Goal: Information Seeking & Learning: Learn about a topic

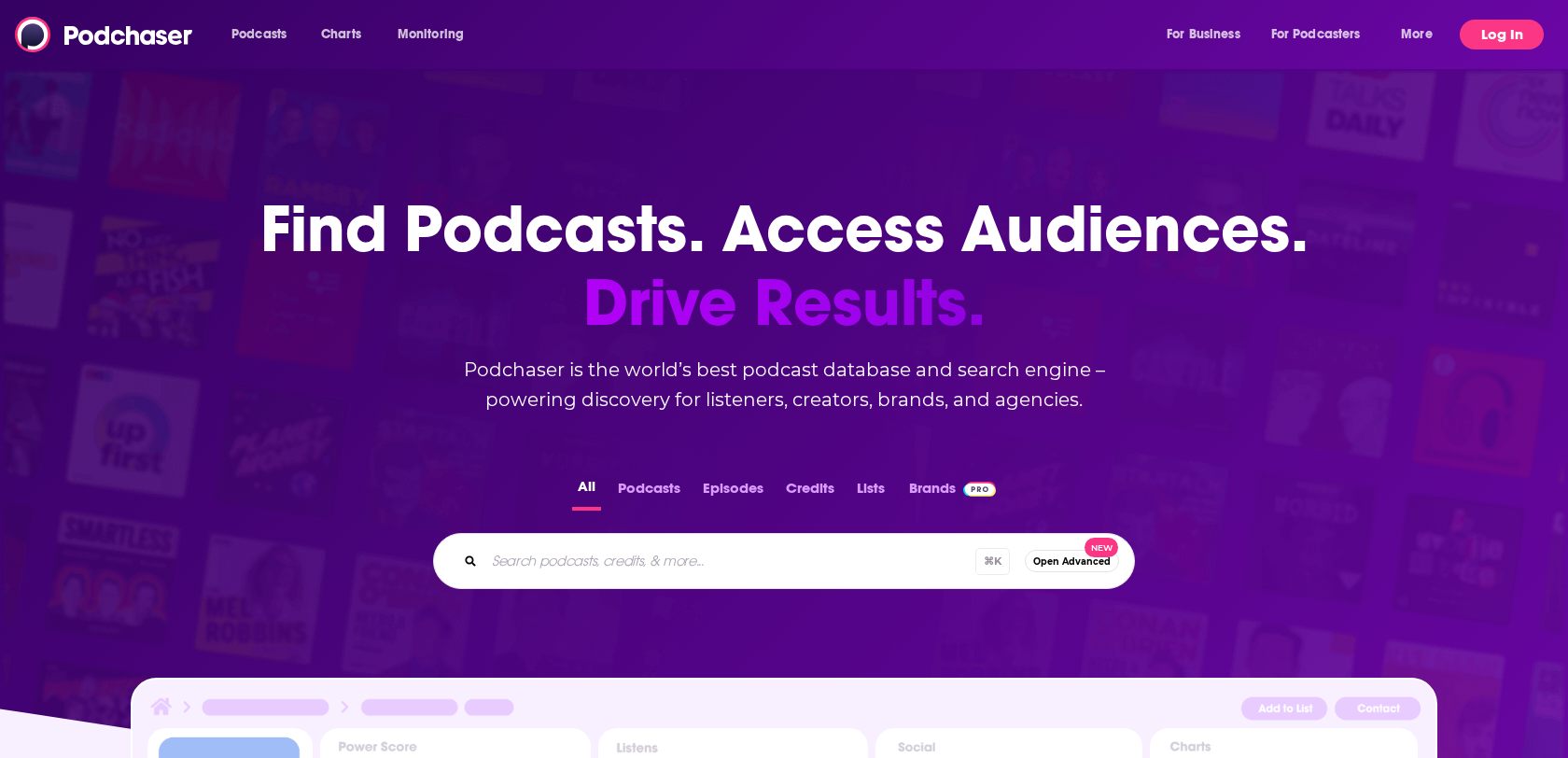
click at [1509, 29] on button "Log In" at bounding box center [1502, 35] width 84 height 30
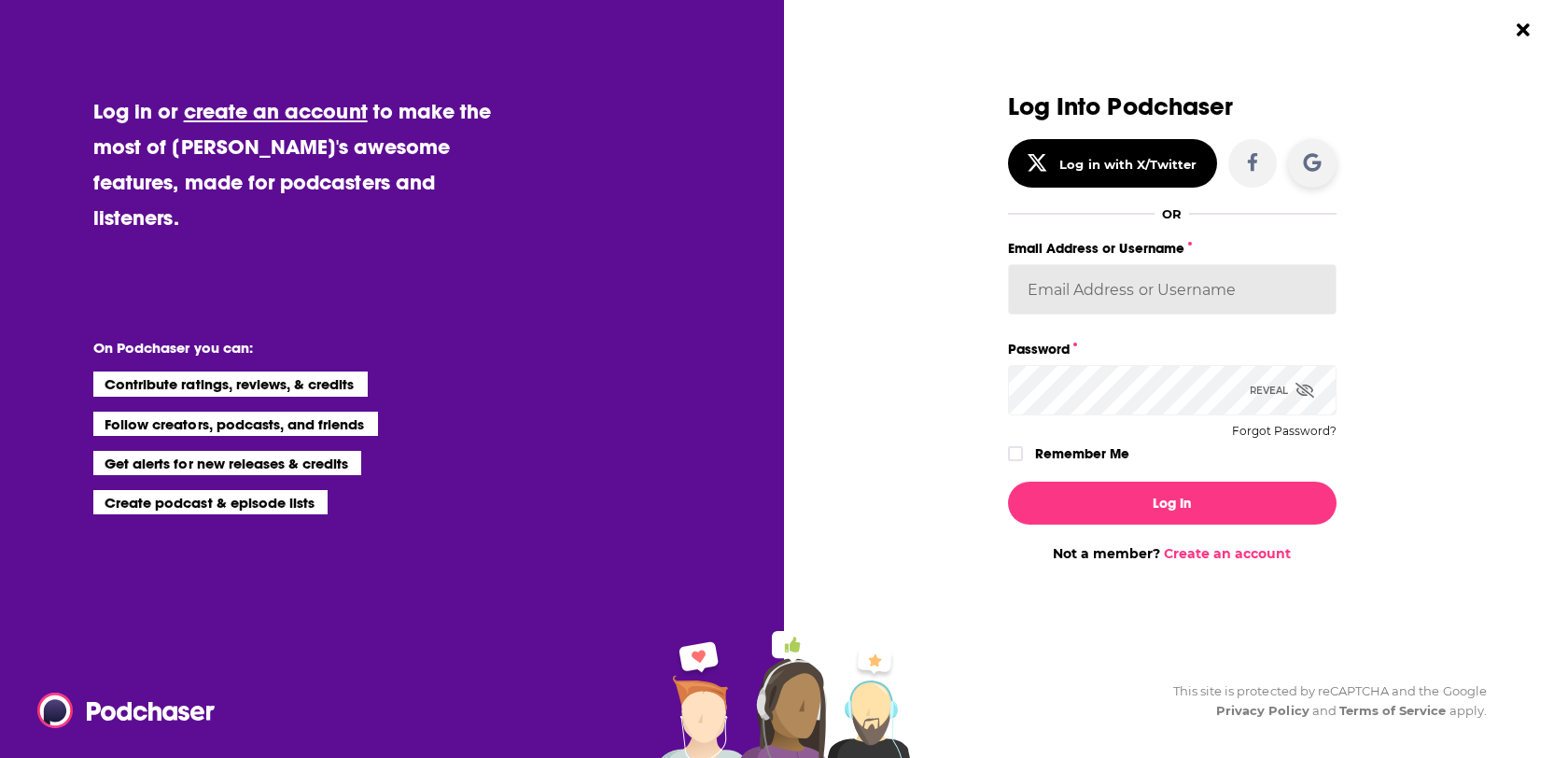
type input "lauren@tinkmedia.co"
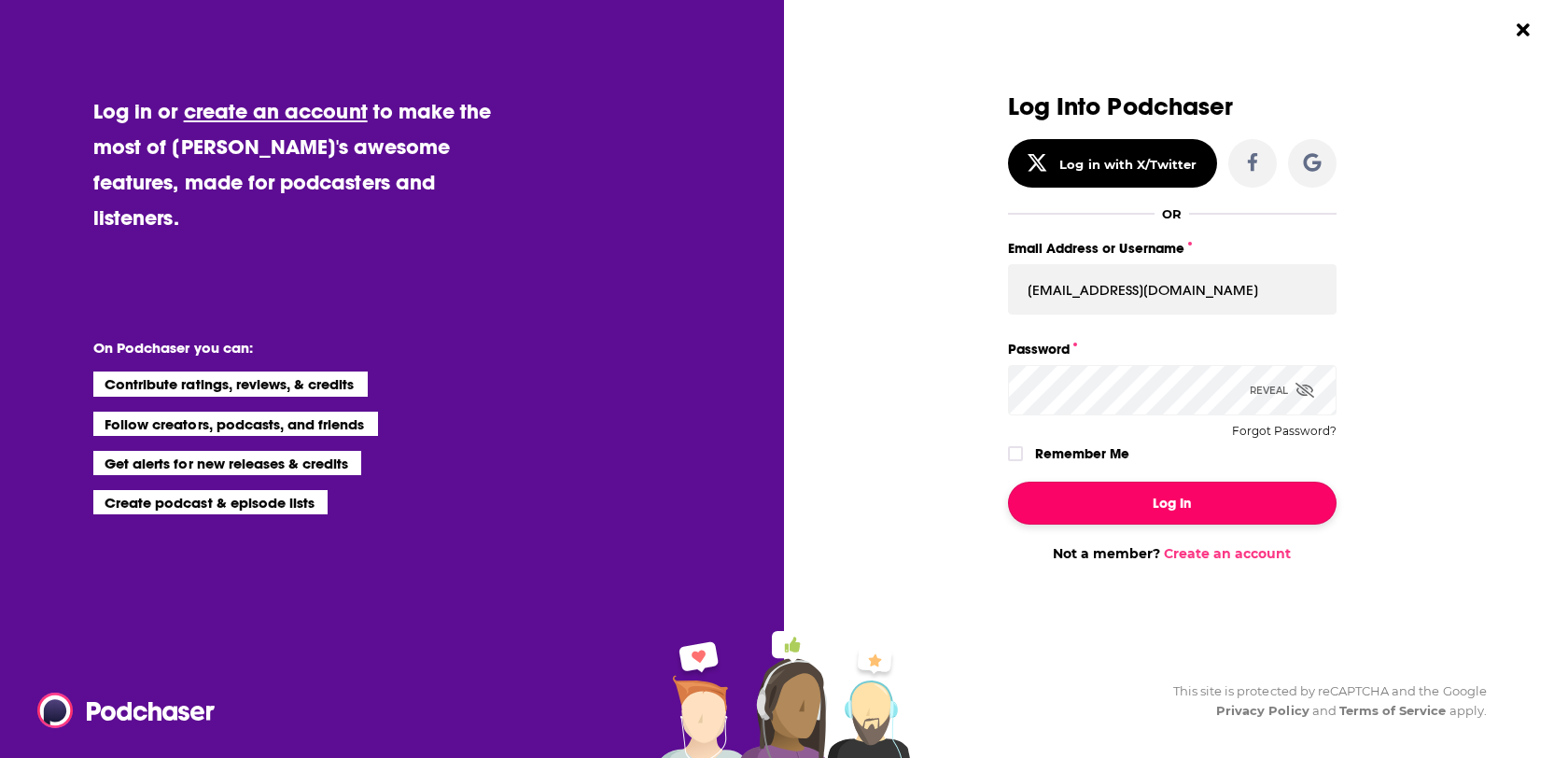
click at [1169, 493] on button "Log In" at bounding box center [1172, 503] width 328 height 43
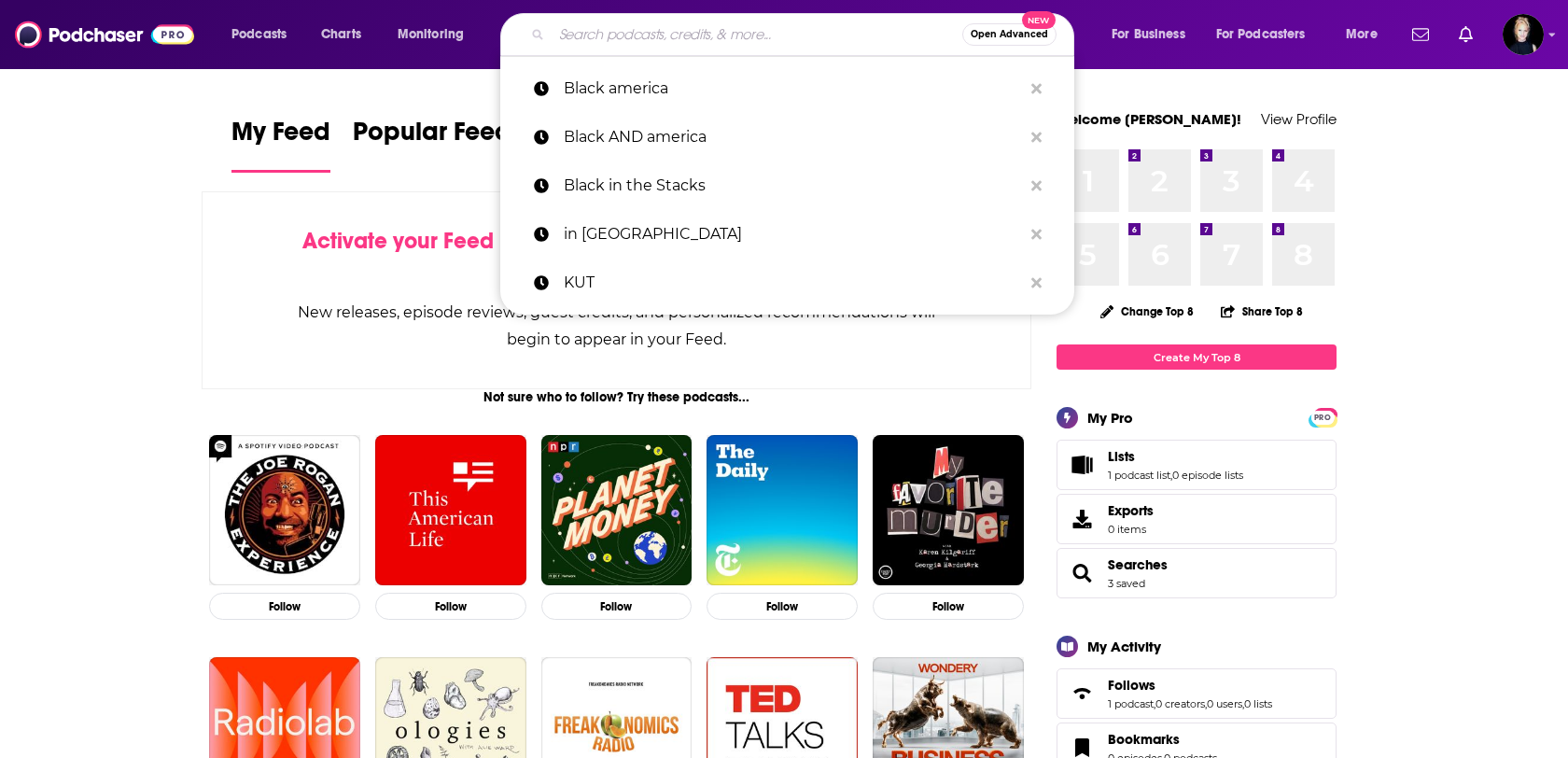
click at [823, 29] on input "Search podcasts, credits, & more..." at bounding box center [756, 35] width 410 height 30
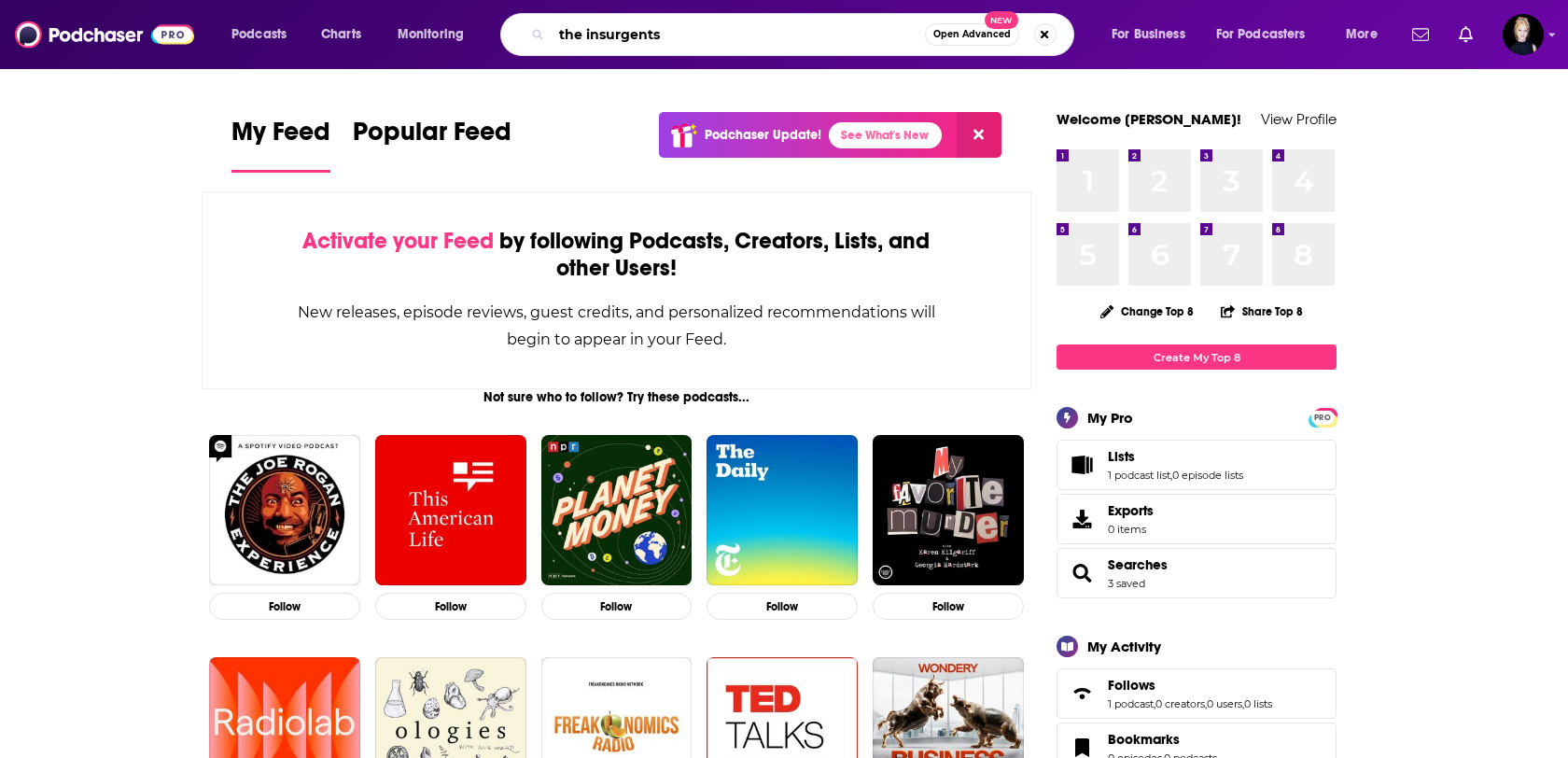
type input "the insurgents"
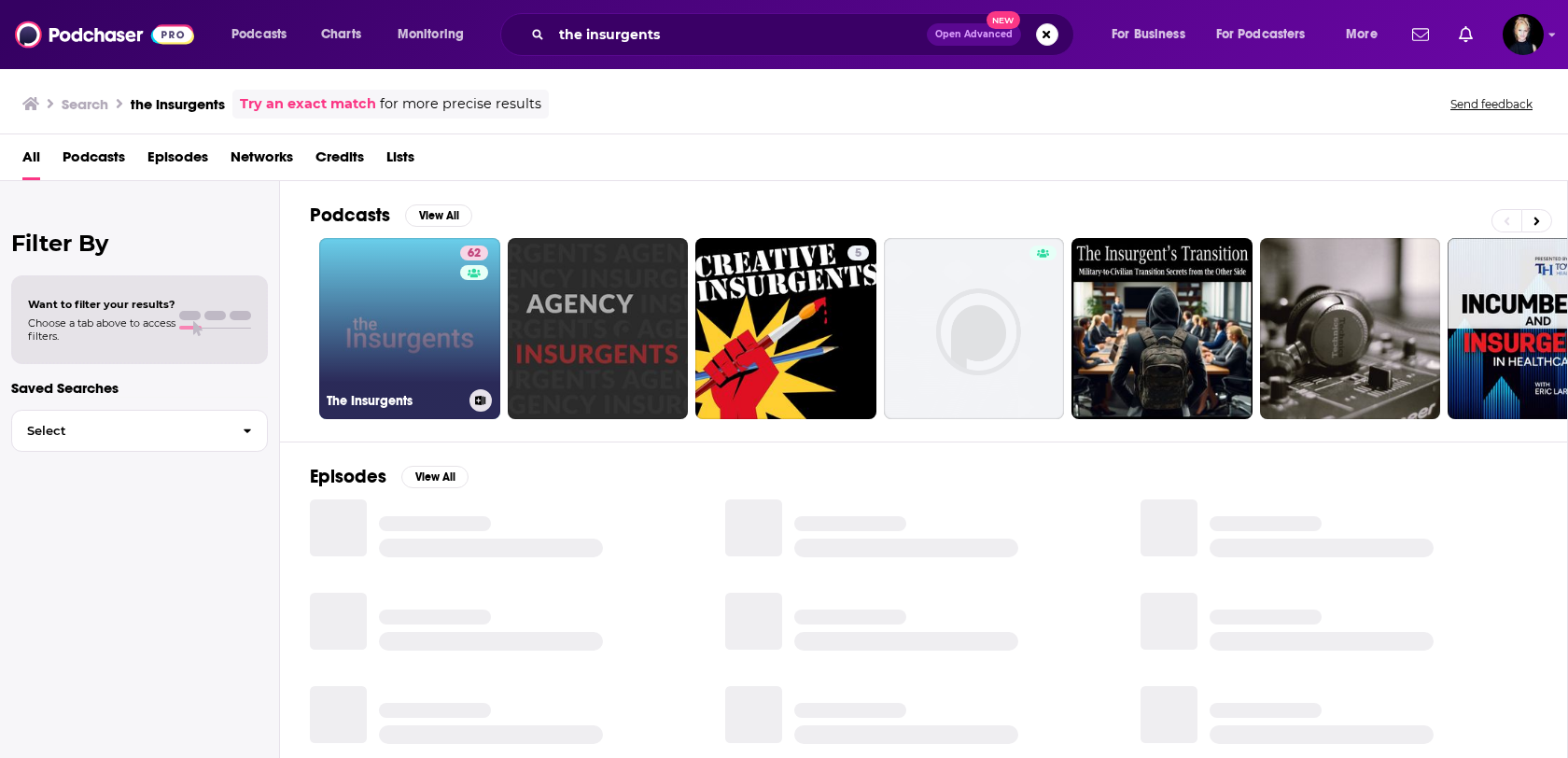
click at [424, 325] on link "62 The Insurgents" at bounding box center [410, 329] width 181 height 181
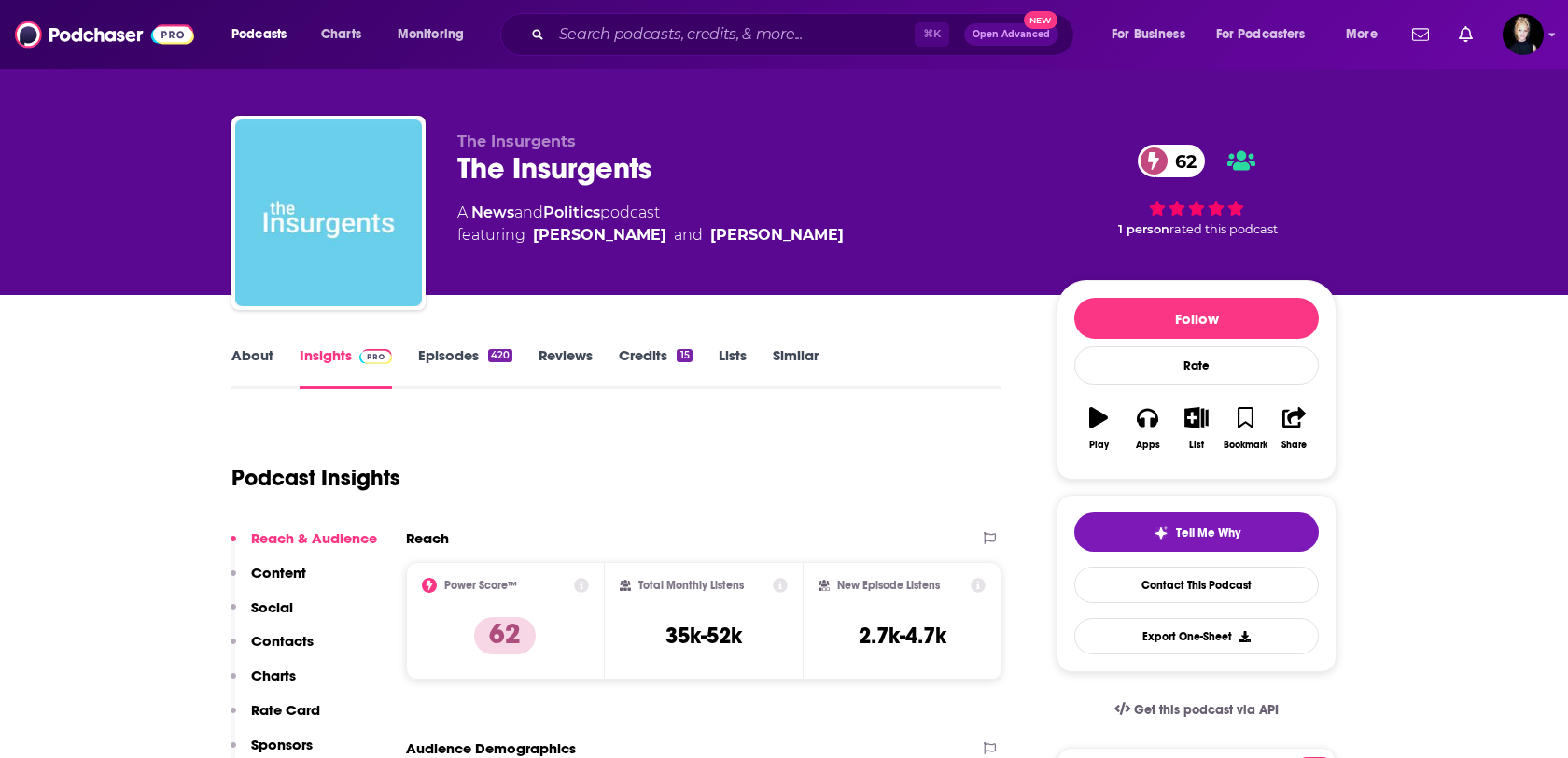
scroll to position [11, 0]
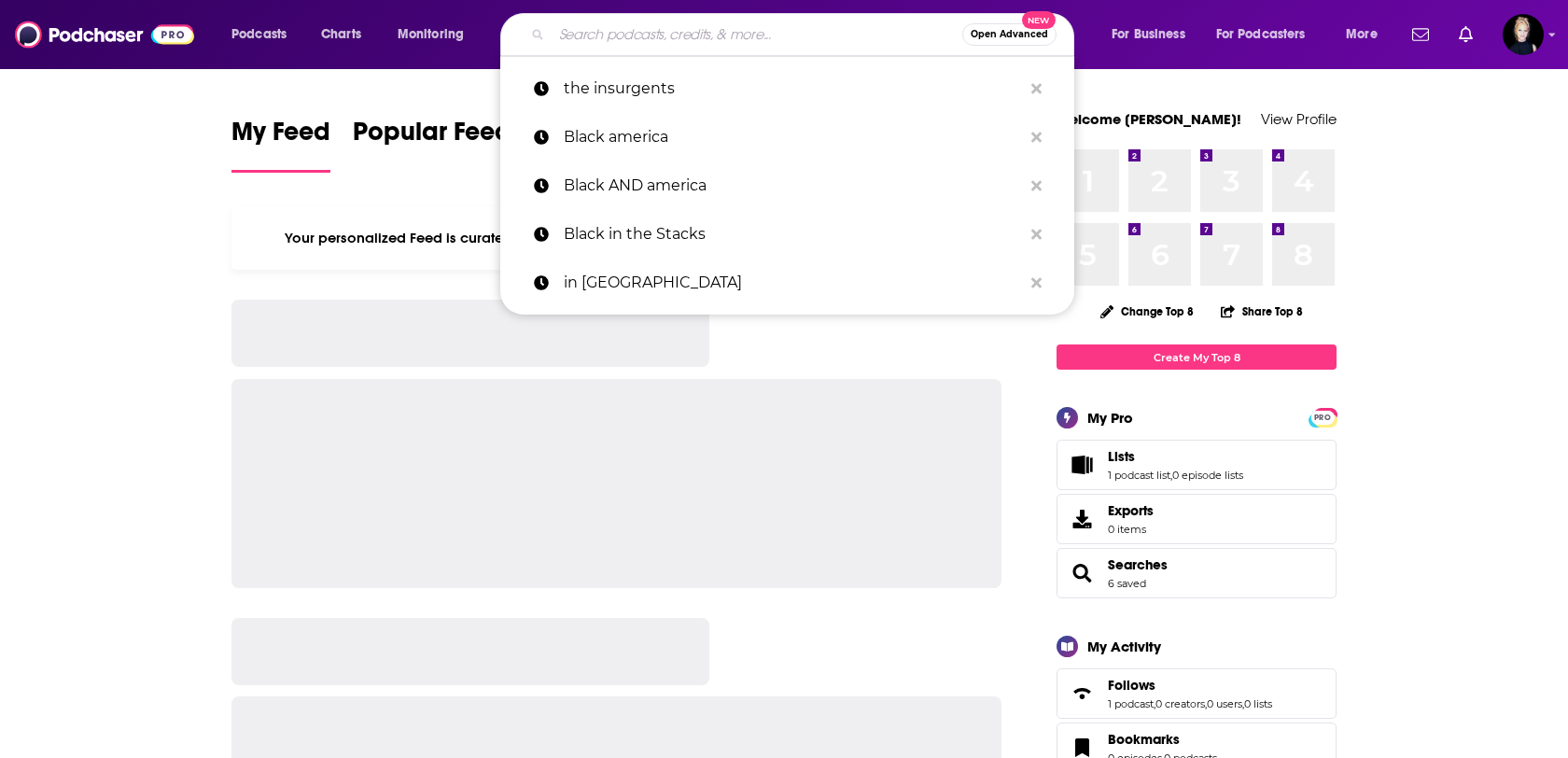
click at [806, 32] on input "Search podcasts, credits, & more..." at bounding box center [756, 35] width 410 height 30
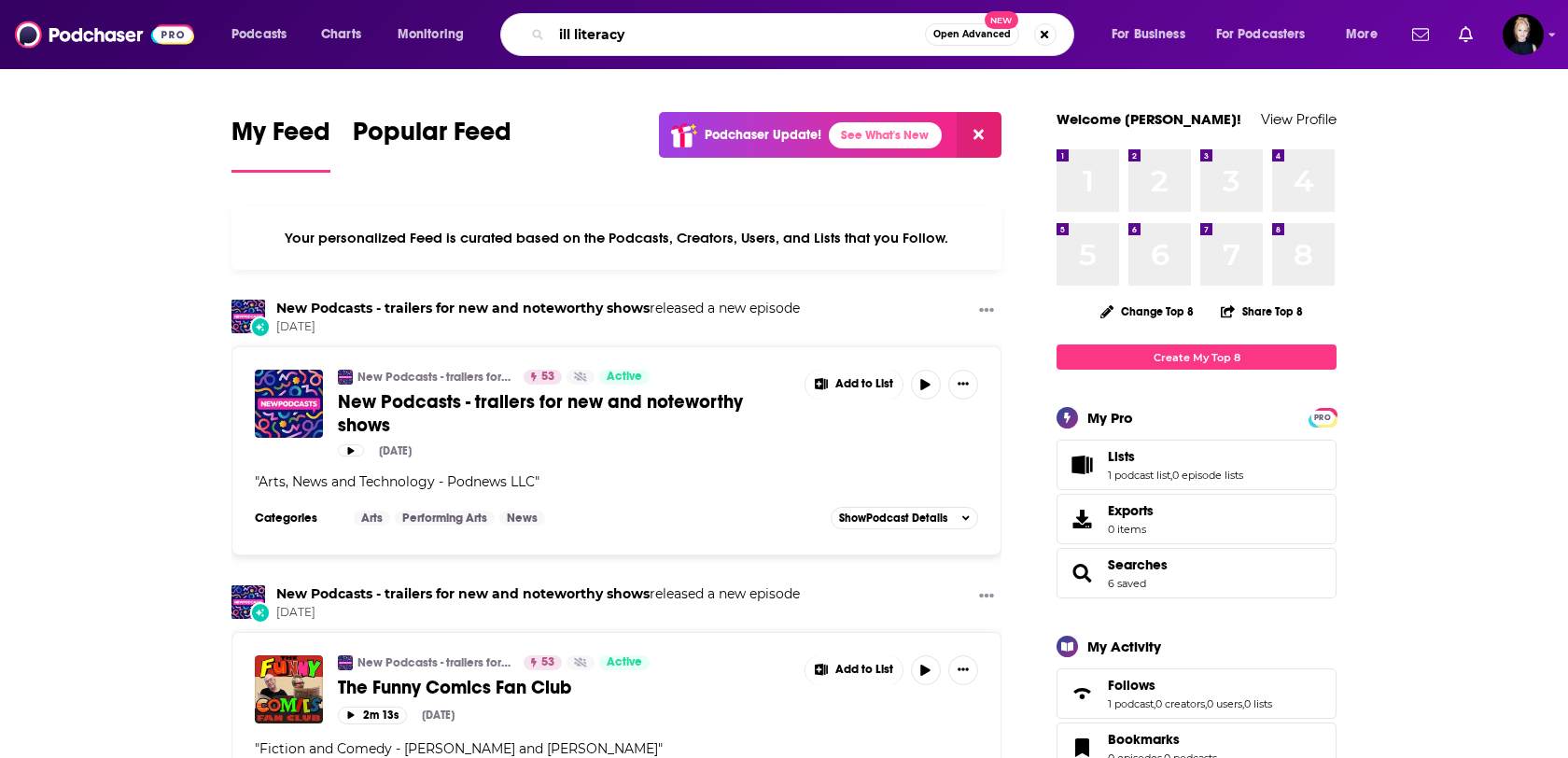
type input "ill literacy"
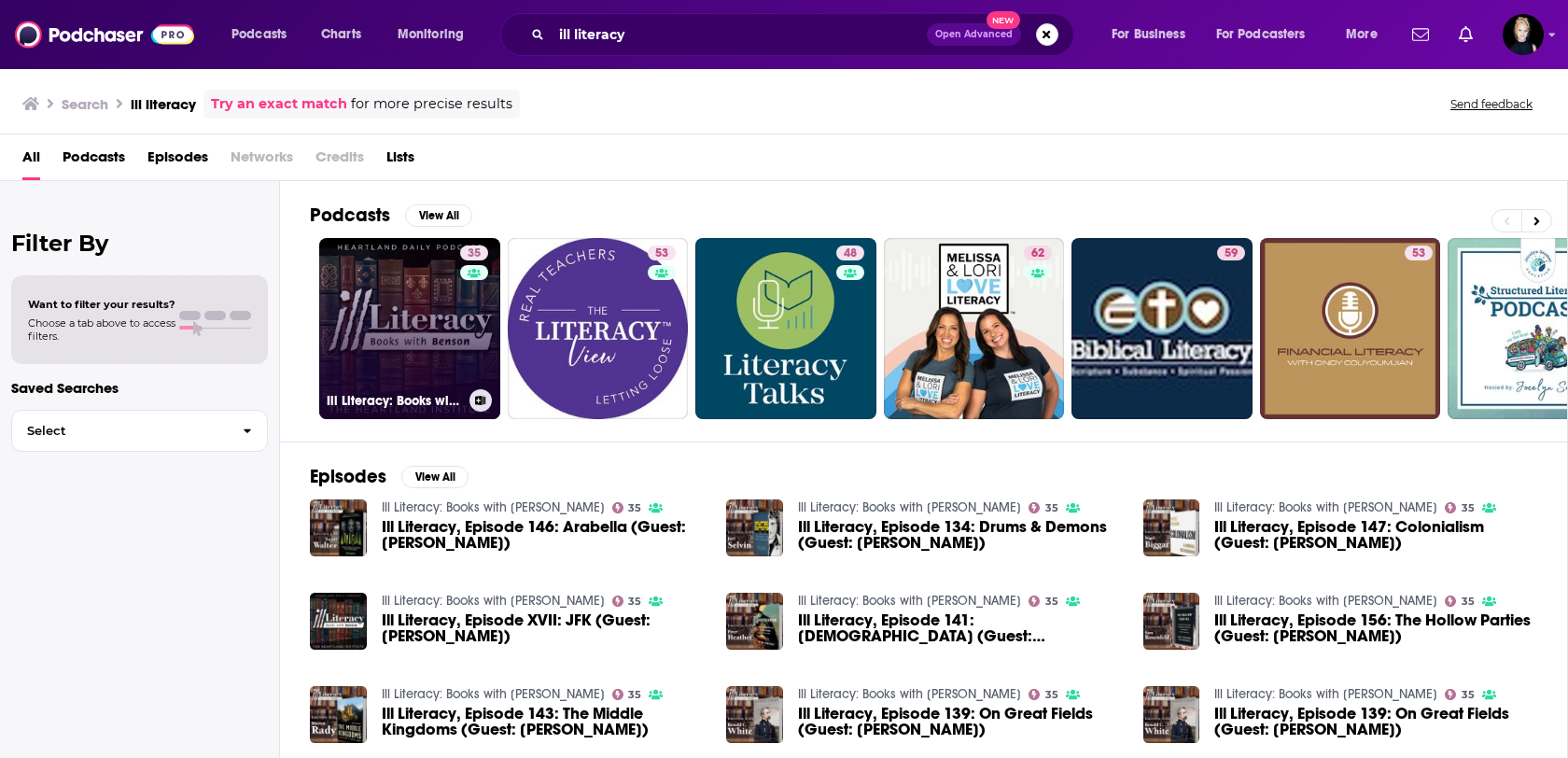
click at [426, 305] on link "35 Ill Literacy: Books with [PERSON_NAME]" at bounding box center [410, 329] width 181 height 181
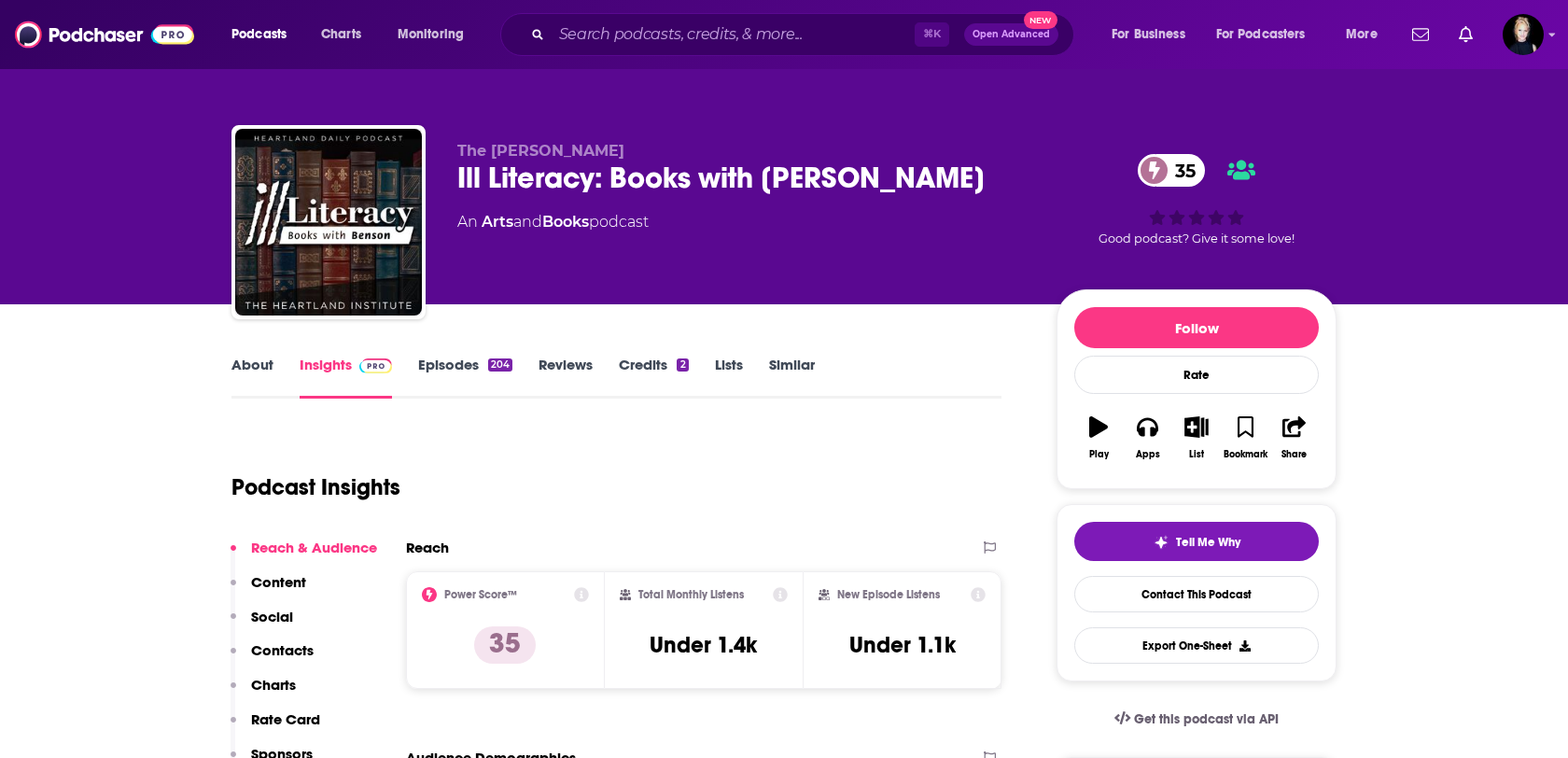
click at [253, 362] on link "About" at bounding box center [252, 377] width 42 height 43
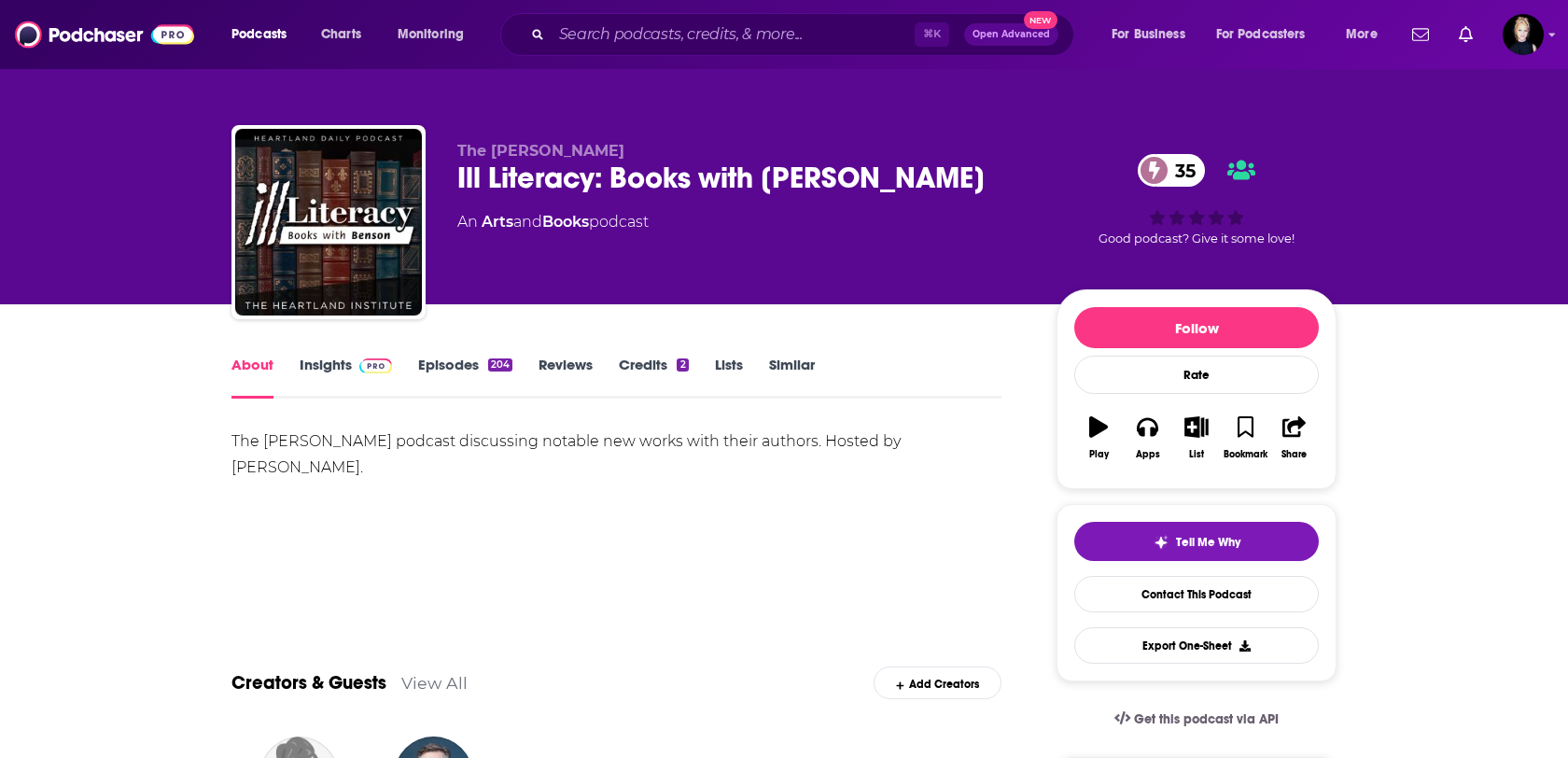
click at [458, 369] on link "Episodes 204" at bounding box center [465, 377] width 94 height 43
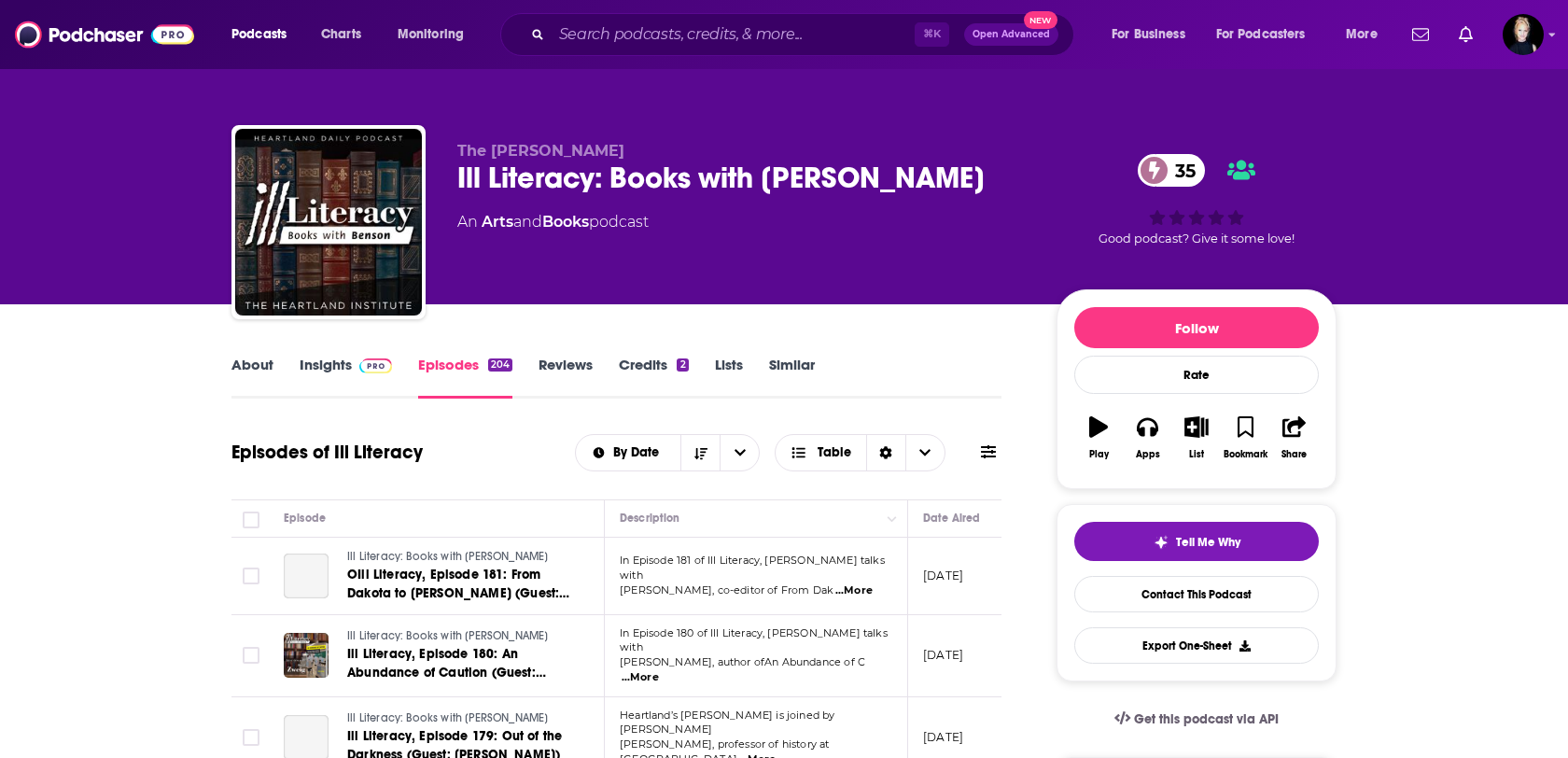
scroll to position [4, 0]
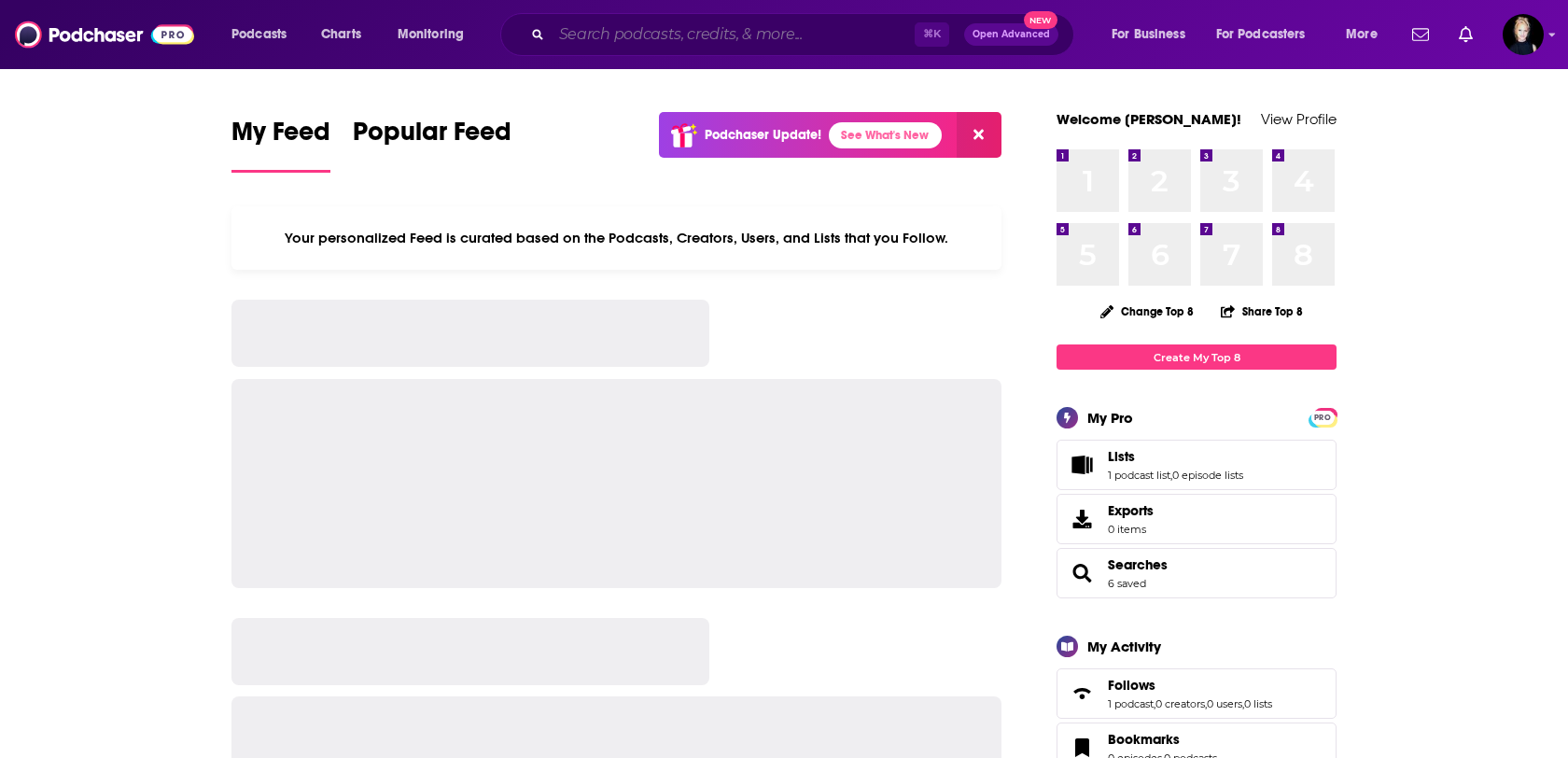
click at [792, 28] on input "Search podcasts, credits, & more..." at bounding box center [733, 35] width 363 height 30
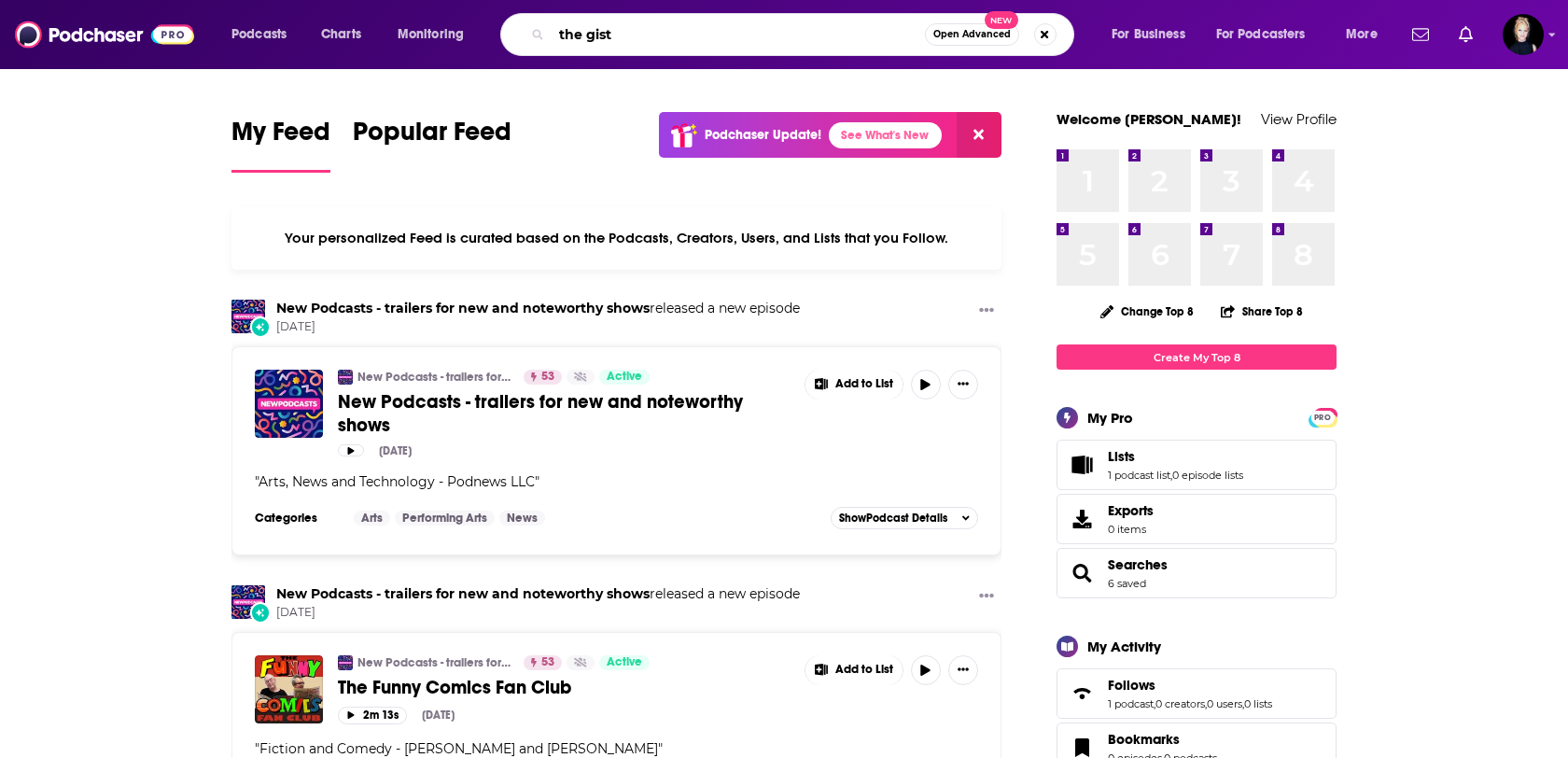
type input "the gist"
